Goal: Information Seeking & Learning: Learn about a topic

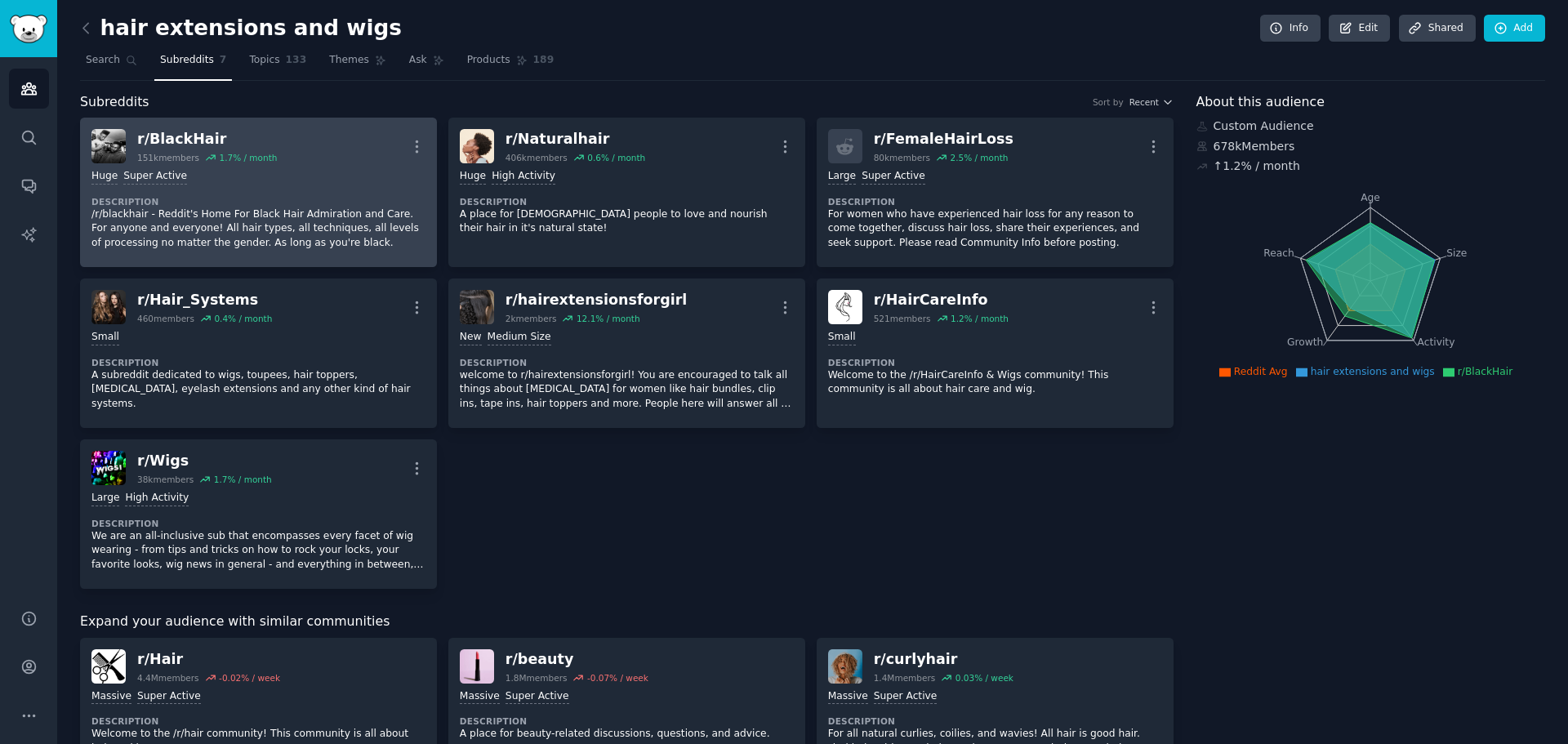
click at [196, 139] on div "r/ BlackHair" at bounding box center [207, 138] width 139 height 20
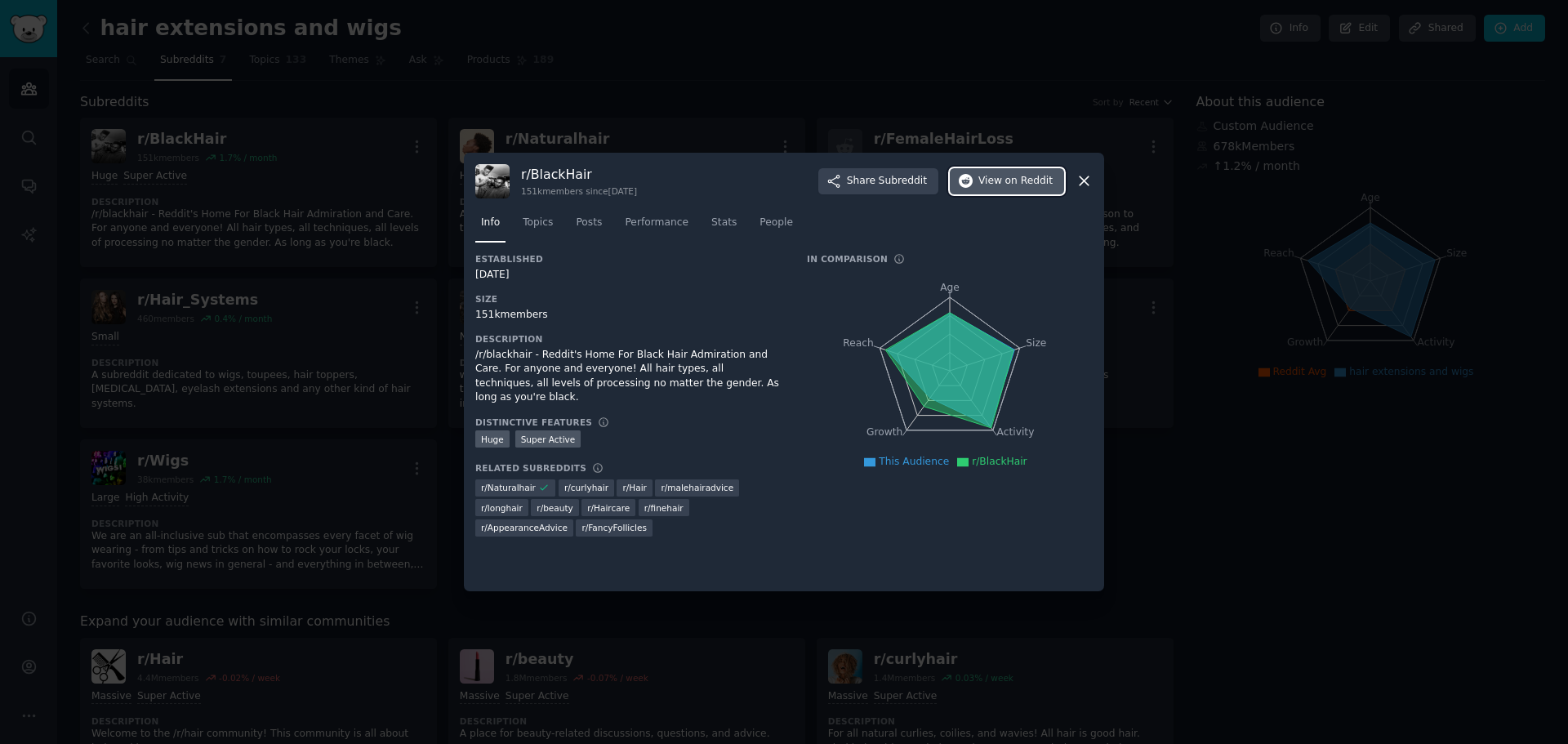
click at [1025, 185] on span "on Reddit" at bounding box center [1030, 180] width 48 height 14
click at [1085, 186] on icon at bounding box center [1084, 181] width 17 height 17
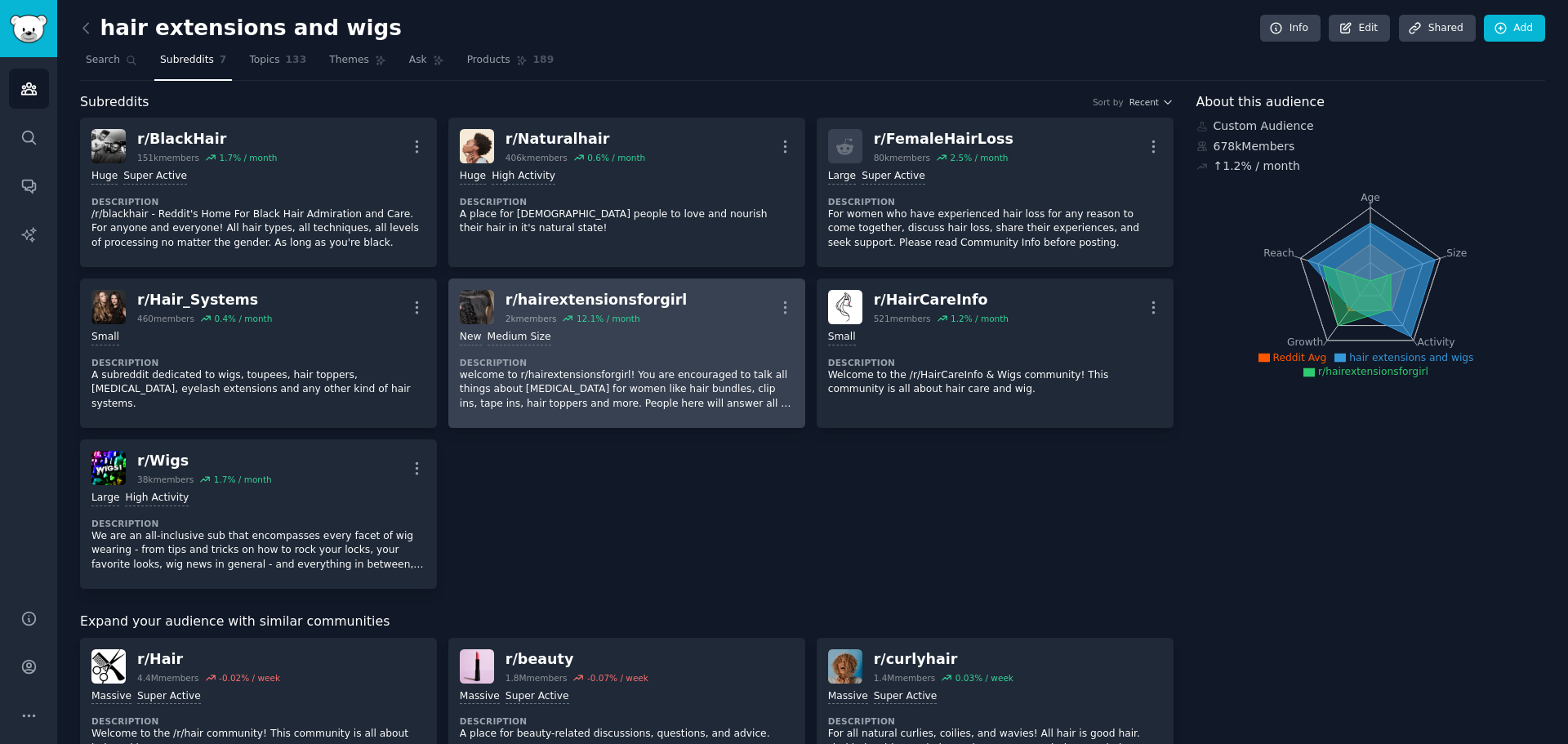
click at [493, 371] on p "welcome to r/hairextensionsforgirl! You are encouraged to talk all things about…" at bounding box center [627, 389] width 334 height 43
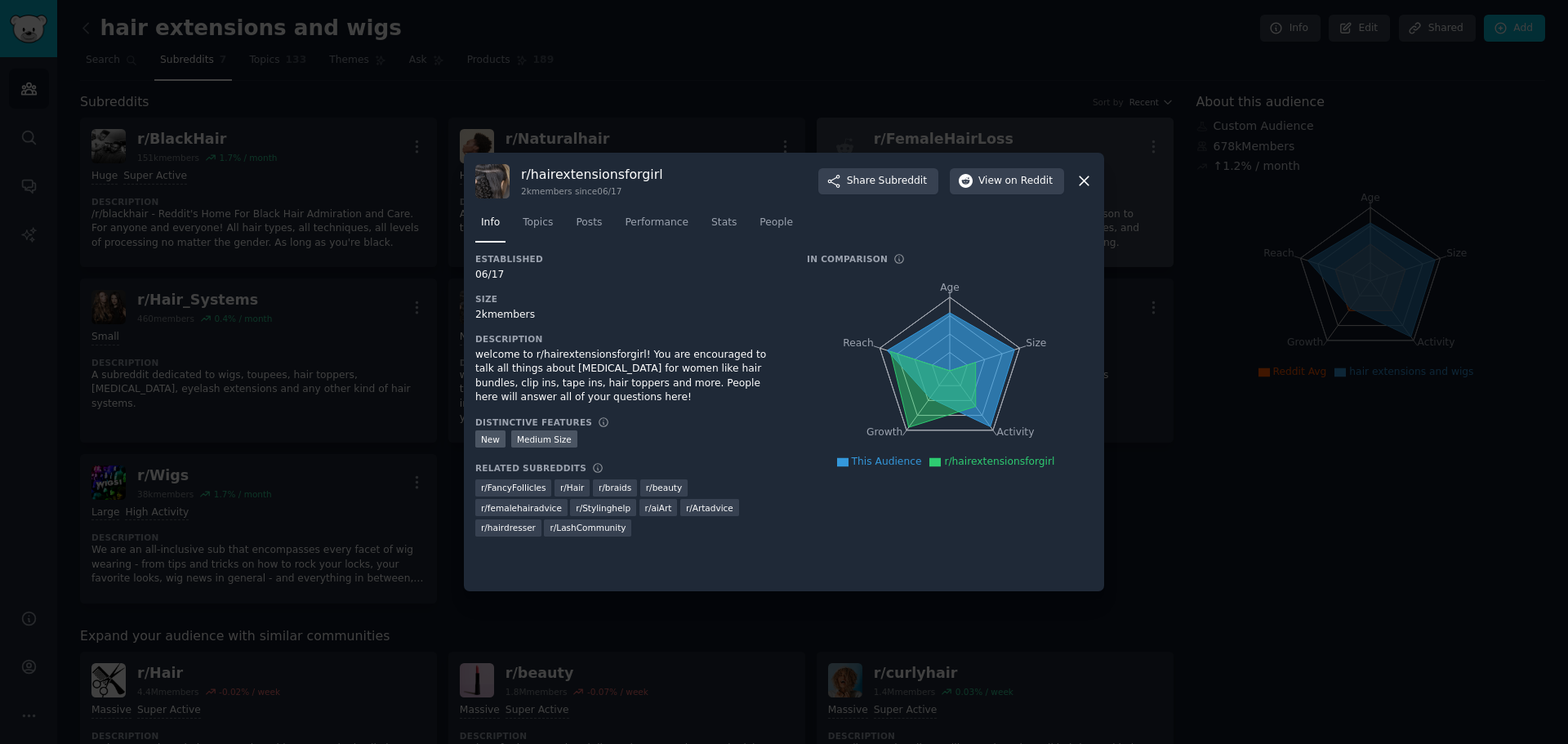
drag, startPoint x: 1085, startPoint y: 181, endPoint x: 1077, endPoint y: 178, distance: 8.5
click at [1085, 181] on icon at bounding box center [1084, 181] width 9 height 9
